Goal: Navigation & Orientation: Understand site structure

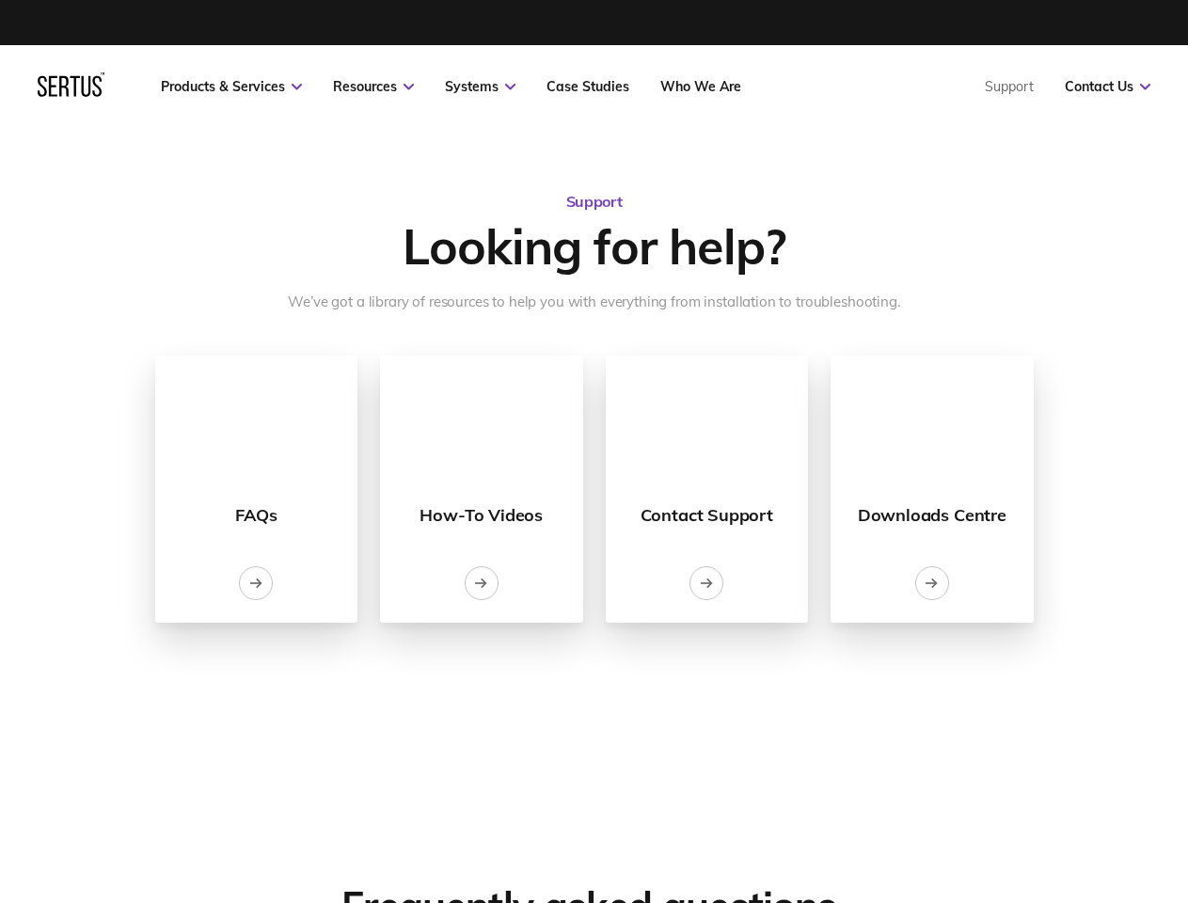
click at [373, 87] on link "Resources" at bounding box center [373, 86] width 81 height 17
click at [480, 87] on link "Systems" at bounding box center [480, 86] width 71 height 17
click at [1107, 87] on link "Contact Us" at bounding box center [1108, 86] width 86 height 17
